Goal: Task Accomplishment & Management: Use online tool/utility

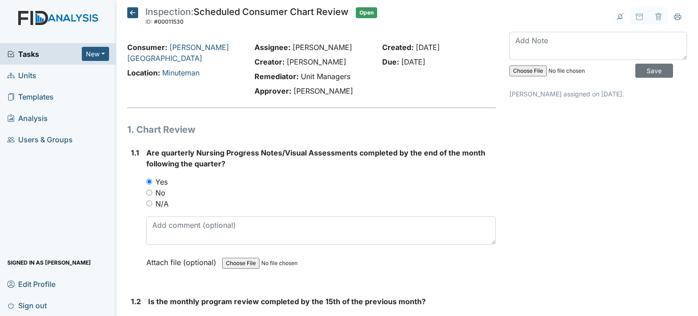
scroll to position [246, 0]
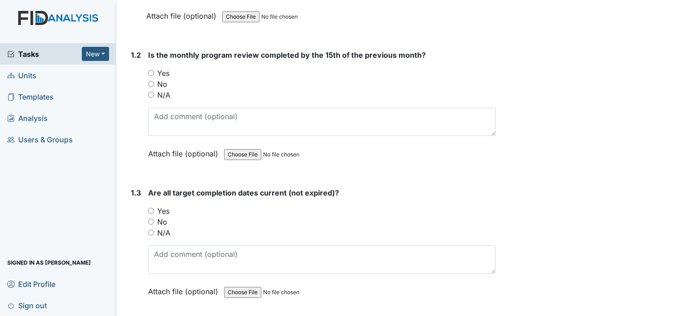
click at [25, 52] on span "Tasks" at bounding box center [44, 54] width 75 height 11
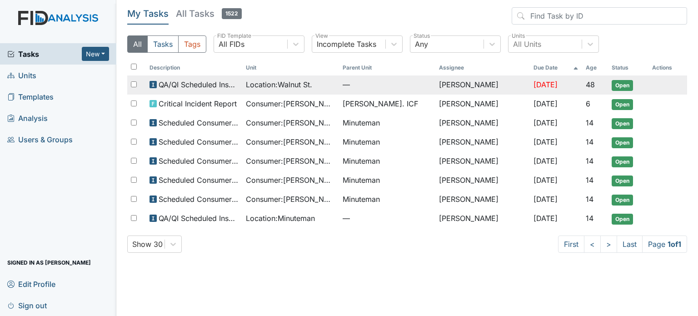
click at [289, 88] on span "Location : Walnut St." at bounding box center [279, 84] width 66 height 11
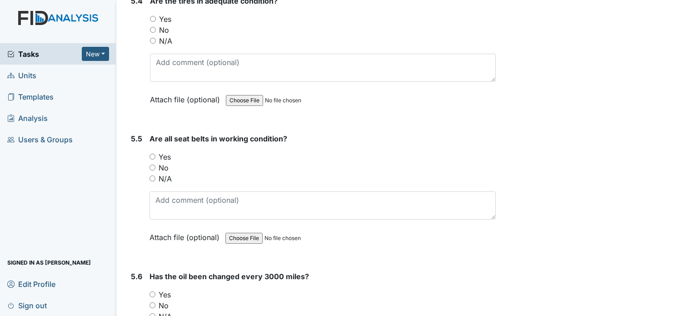
scroll to position [7120, 0]
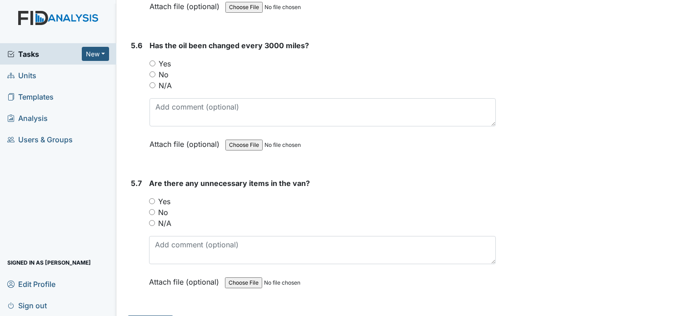
click at [37, 54] on span "Tasks" at bounding box center [44, 54] width 75 height 11
